Goal: Information Seeking & Learning: Learn about a topic

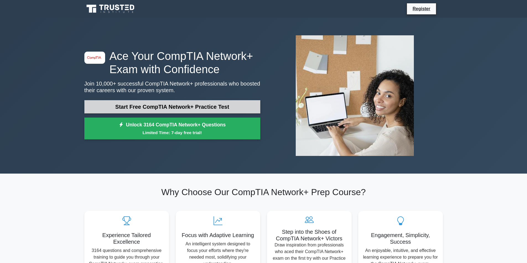
click at [156, 109] on link "Start Free CompTIA Network+ Practice Test" at bounding box center [172, 106] width 176 height 13
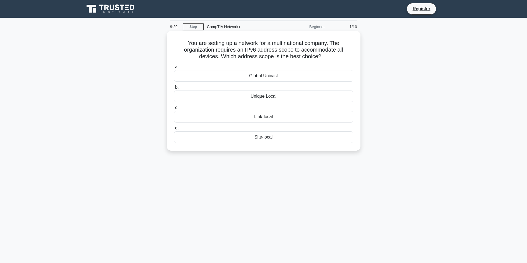
click at [256, 76] on div "Global Unicast" at bounding box center [263, 76] width 179 height 12
click at [174, 69] on input "a. Global Unicast" at bounding box center [174, 67] width 0 height 4
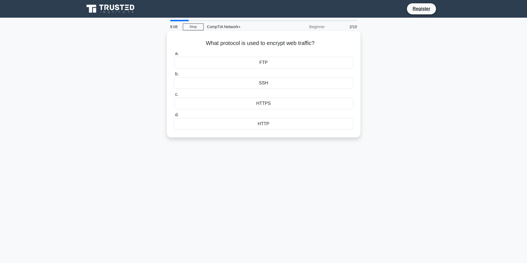
click at [260, 83] on div "SSH" at bounding box center [263, 83] width 179 height 12
click at [174, 76] on input "b. SSH" at bounding box center [174, 74] width 0 height 4
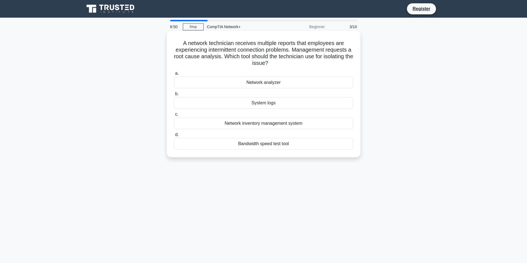
click at [258, 124] on div "Network inventory management system" at bounding box center [263, 124] width 179 height 12
click at [174, 116] on input "c. Network inventory management system" at bounding box center [174, 115] width 0 height 4
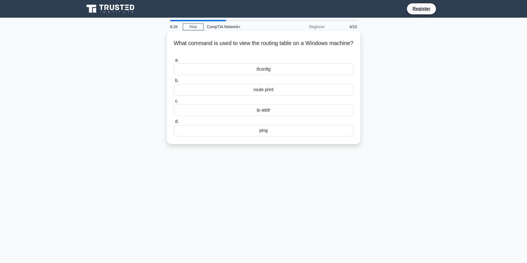
click at [255, 90] on div "route print" at bounding box center [263, 90] width 179 height 12
click at [174, 83] on input "b. route print" at bounding box center [174, 81] width 0 height 4
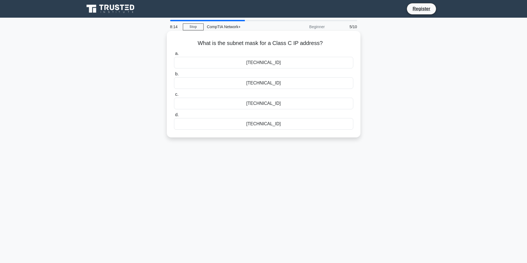
click at [260, 126] on div "255.255.255.0" at bounding box center [263, 124] width 179 height 12
click at [174, 117] on input "d. 255.255.255.0" at bounding box center [174, 115] width 0 height 4
click at [259, 130] on div "100 meters" at bounding box center [263, 124] width 179 height 12
click at [174, 117] on input "d. 100 meters" at bounding box center [174, 115] width 0 height 4
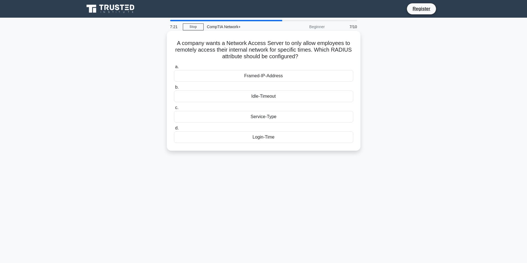
click at [258, 78] on div "Framed-IP-Address" at bounding box center [263, 76] width 179 height 12
click at [174, 69] on input "a. Framed-IP-Address" at bounding box center [174, 67] width 0 height 4
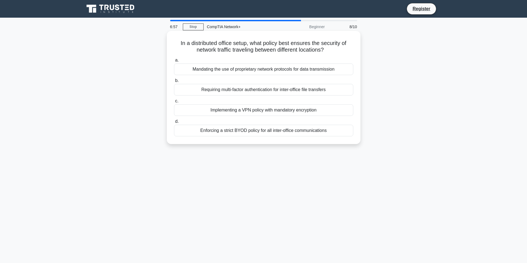
click at [222, 71] on div "Mandating the use of proprietary network protocols for data transmission" at bounding box center [263, 70] width 179 height 12
click at [174, 62] on input "a. Mandating the use of proprietary network protocols for data transmission" at bounding box center [174, 61] width 0 height 4
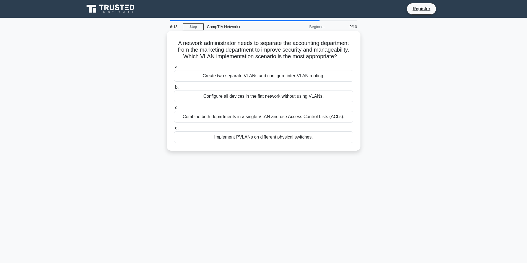
click at [216, 78] on div "Create two separate VLANs and configure inter-VLAN routing." at bounding box center [263, 76] width 179 height 12
click at [174, 69] on input "a. Create two separate VLANs and configure inter-VLAN routing." at bounding box center [174, 67] width 0 height 4
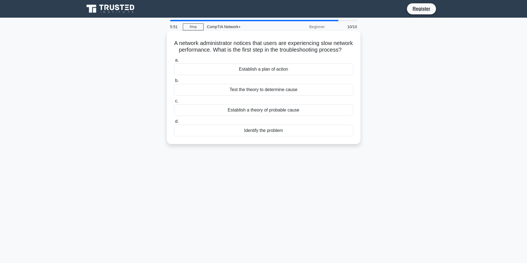
click at [244, 116] on div "Establish a theory of probable cause" at bounding box center [263, 111] width 179 height 12
click at [174, 103] on input "c. Establish a theory of probable cause" at bounding box center [174, 102] width 0 height 4
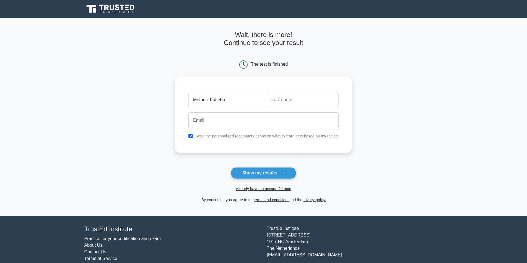
type input "Mothusi Katleho"
click at [272, 100] on input "text" at bounding box center [303, 100] width 72 height 16
type input "Moahloli"
click at [197, 120] on input "email" at bounding box center [263, 121] width 150 height 16
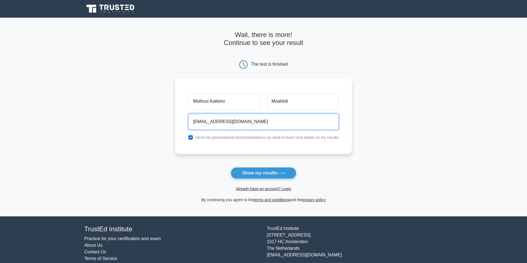
type input "mothusikmoahloli@gmail.com"
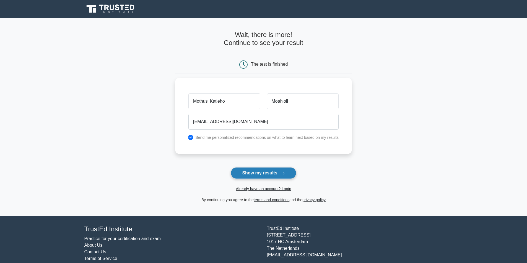
click at [257, 175] on button "Show my results" at bounding box center [263, 174] width 65 height 12
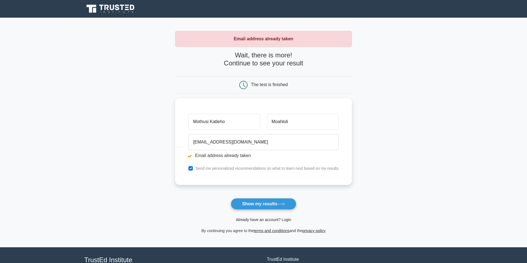
click at [257, 220] on link "Already have an account? Login" at bounding box center [263, 220] width 55 height 4
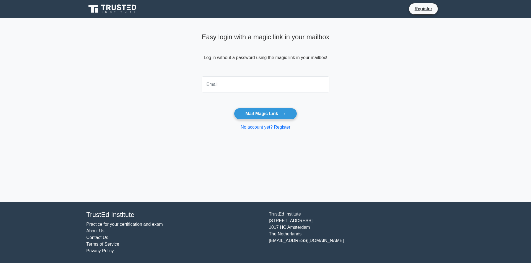
click at [208, 89] on input "email" at bounding box center [266, 85] width 128 height 16
type input "mothusikmoahloli@gmail.com"
click at [255, 116] on button "Mail Magic Link" at bounding box center [265, 114] width 63 height 12
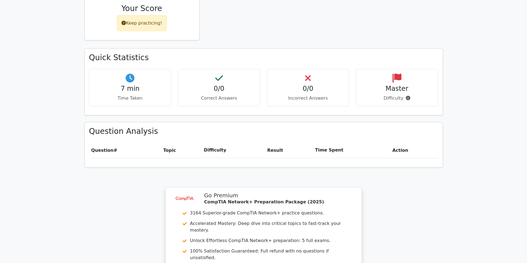
scroll to position [304, 0]
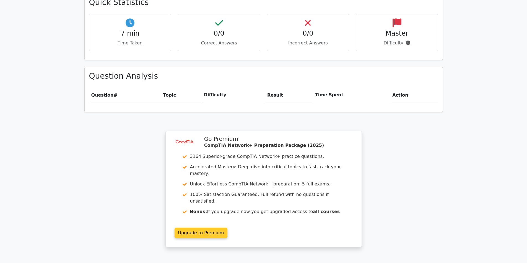
click at [190, 228] on link "Upgrade to Premium" at bounding box center [200, 233] width 53 height 11
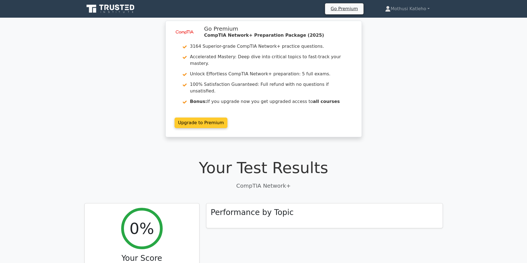
click at [192, 118] on link "Upgrade to Premium" at bounding box center [200, 123] width 53 height 11
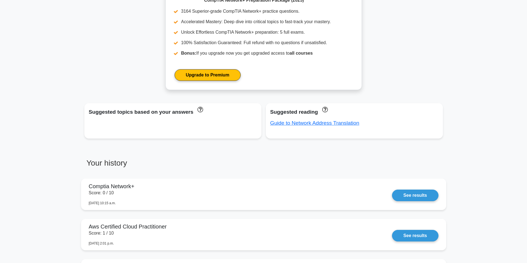
scroll to position [332, 0]
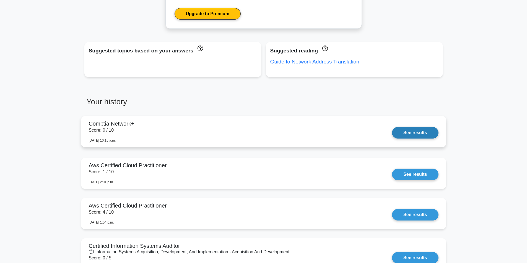
click at [417, 139] on link "See results" at bounding box center [415, 133] width 46 height 12
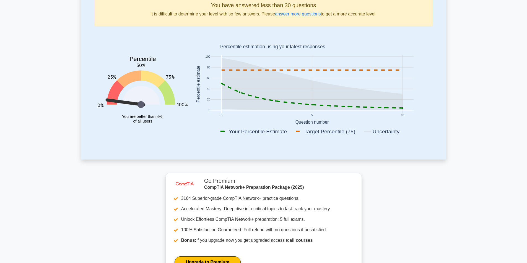
scroll to position [0, 0]
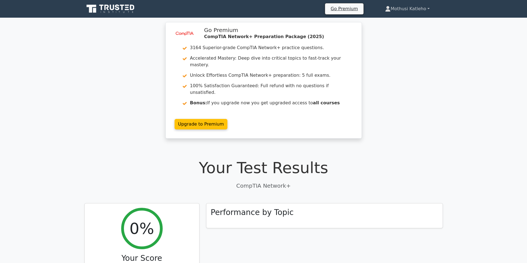
click at [429, 7] on link "Mothusi Katleho" at bounding box center [407, 8] width 71 height 11
click at [426, 71] on div "image/svg+xml Go Premium CompTIA Network+ Preparation Package (2025) 3164 Super…" at bounding box center [263, 83] width 527 height 123
